Goal: Check status: Check status

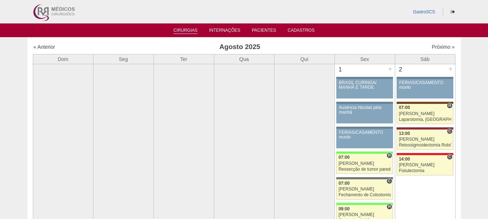
click at [189, 31] on link "Cirurgias" at bounding box center [185, 31] width 24 height 6
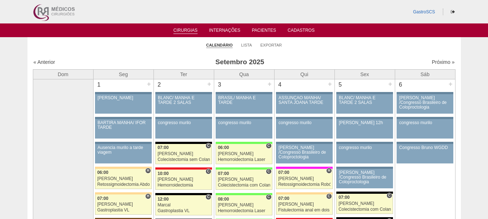
click at [247, 48] on li "Lista" at bounding box center [246, 45] width 11 height 10
click at [246, 47] on link "Lista" at bounding box center [246, 45] width 11 height 5
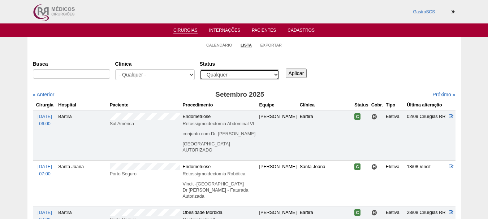
click at [232, 72] on select "- Qualquer - Reservada Confirmada Suspensa Cancelada" at bounding box center [239, 74] width 79 height 11
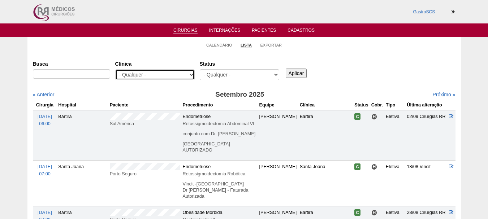
click at [136, 73] on select "- Qualquer - 6R Alphaville Assunção Bartira Brasil Christovão da Gama Cruz Azul…" at bounding box center [154, 74] width 79 height 11
select select "22"
click at [115, 69] on select "- Qualquer - 6R Alphaville Assunção Bartira Brasil Christovão da Gama Cruz Azul…" at bounding box center [154, 74] width 79 height 11
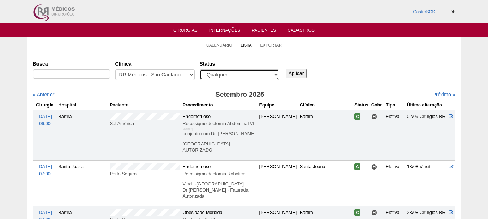
click at [258, 79] on select "- Qualquer - Reservada Confirmada Suspensa Cancelada" at bounding box center [239, 74] width 79 height 11
select select "conf"
click at [200, 69] on select "- Qualquer - Reservada Confirmada Suspensa Cancelada" at bounding box center [239, 74] width 79 height 11
click at [304, 71] on input "Aplicar" at bounding box center [296, 73] width 21 height 9
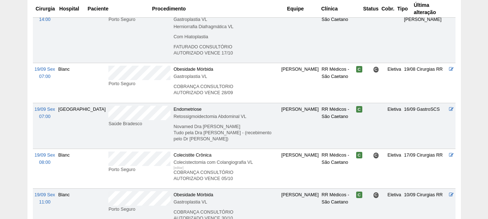
scroll to position [506, 0]
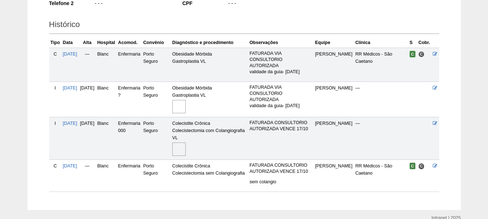
scroll to position [181, 0]
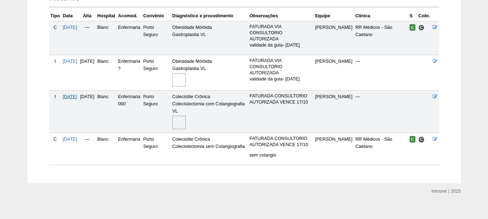
click at [69, 95] on span "[DATE]" at bounding box center [70, 96] width 14 height 5
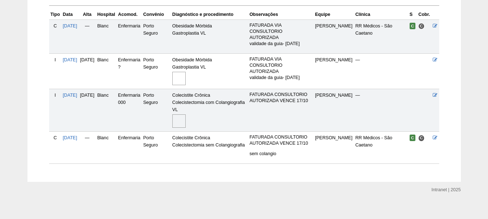
scroll to position [189, 0]
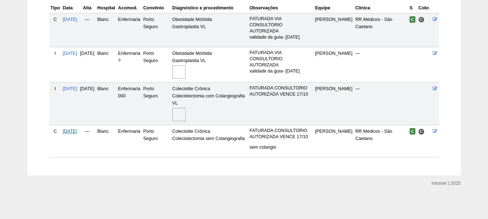
click at [69, 130] on span "[DATE]" at bounding box center [70, 131] width 14 height 5
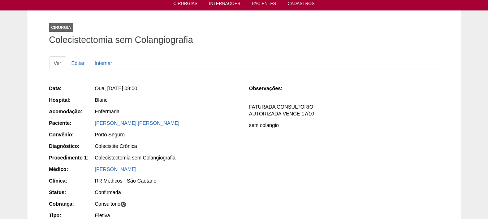
scroll to position [72, 0]
